Goal: Complete application form

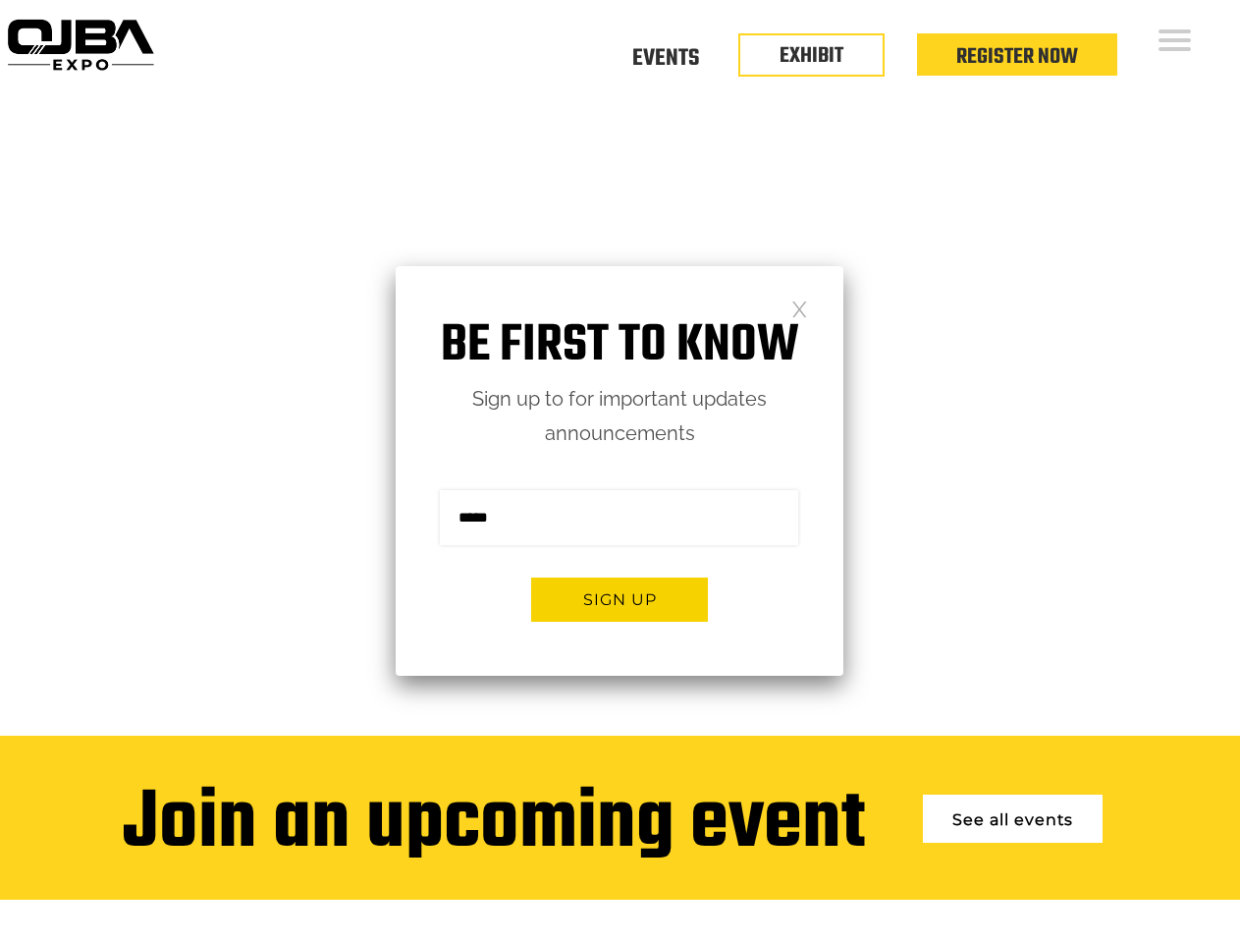
click at [620, 471] on form "Sign me up for the newsletter! ******* Sign up" at bounding box center [620, 563] width 448 height 225
click at [620, 599] on button "Sign up" at bounding box center [619, 599] width 177 height 44
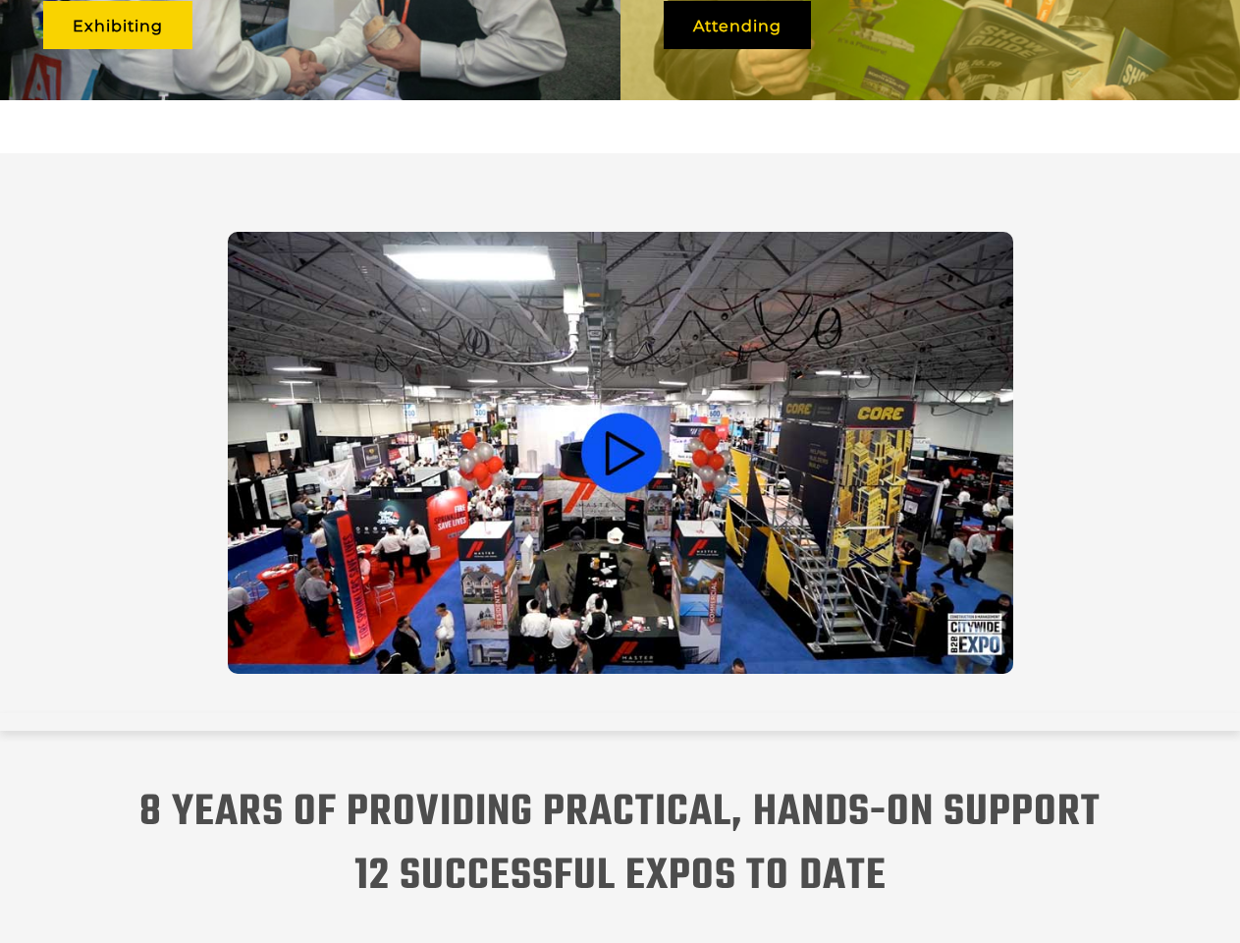
scroll to position [4315, 0]
